Goal: Information Seeking & Learning: Check status

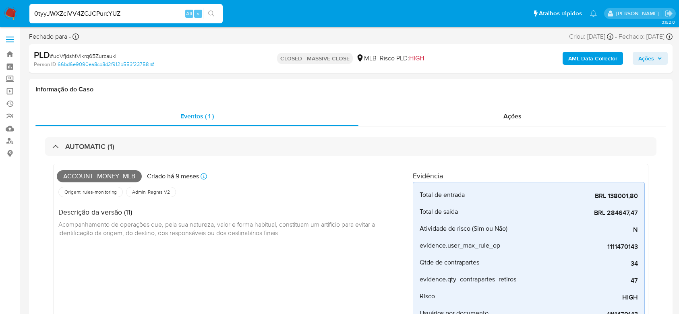
select select "10"
type input "0tyyJWXZciVV4ZGJCPurcYUZ"
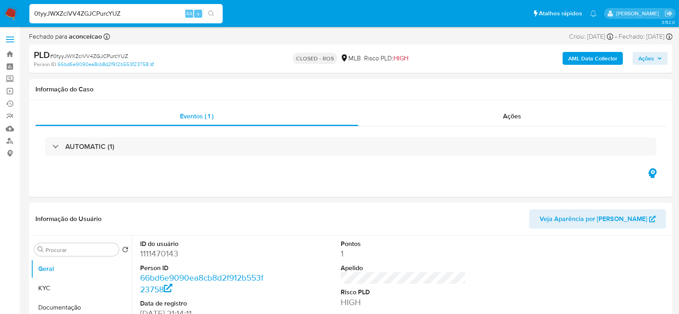
select select "10"
click at [483, 114] on div "Ações" at bounding box center [513, 116] width 308 height 19
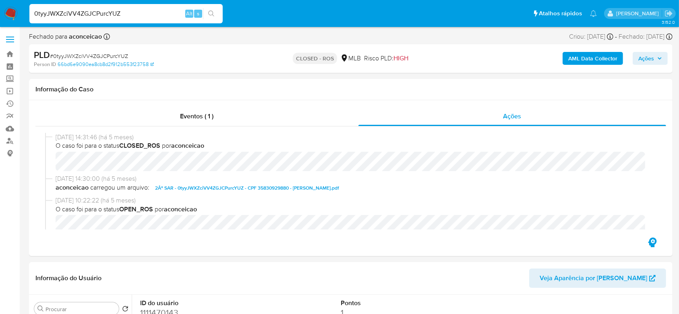
click at [148, 15] on input "0tyyJWXZciVV4ZGJCPurcYUZ" at bounding box center [125, 13] width 193 height 10
click at [147, 15] on input "0tyyJWXZciVV4ZGJCPurcYUZ" at bounding box center [125, 13] width 193 height 10
paste input "4xJ949ir6jk3qmzUi6Dfd4ZI"
type input "4xJ949ir6jk3qmzUi6Dfd4ZI"
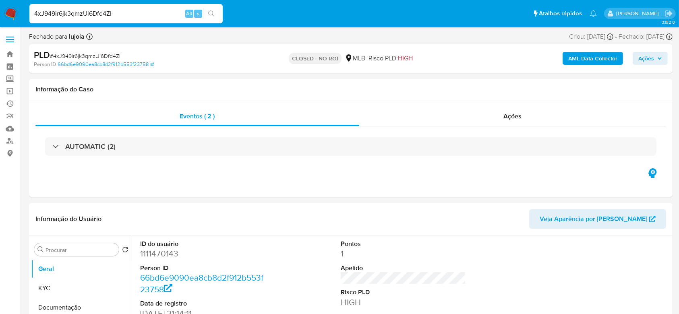
select select "10"
click at [506, 110] on div "Ações" at bounding box center [512, 116] width 307 height 19
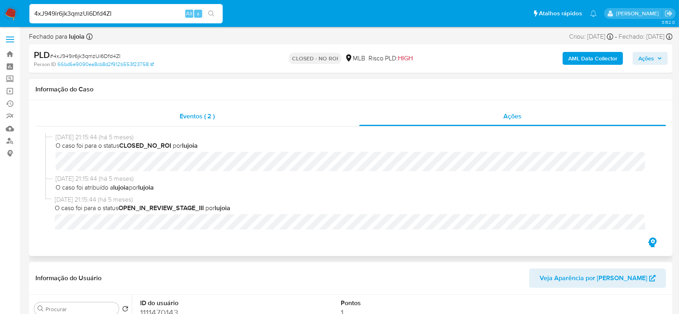
click at [149, 117] on div "Eventos ( 2 )" at bounding box center [197, 116] width 324 height 19
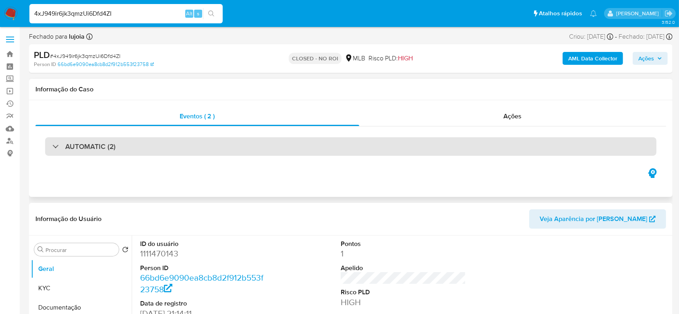
click at [50, 149] on div "AUTOMATIC (2)" at bounding box center [351, 146] width 612 height 19
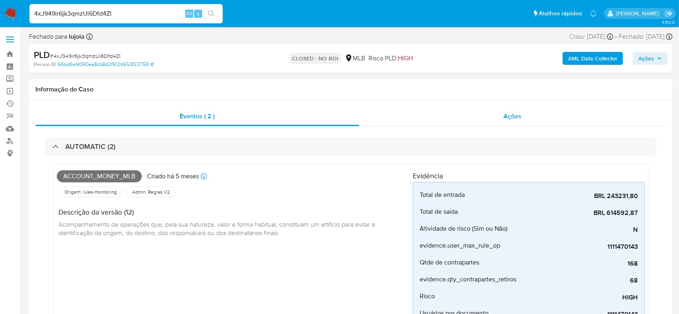
click at [533, 115] on div "Ações" at bounding box center [512, 116] width 307 height 19
